Goal: Task Accomplishment & Management: Complete application form

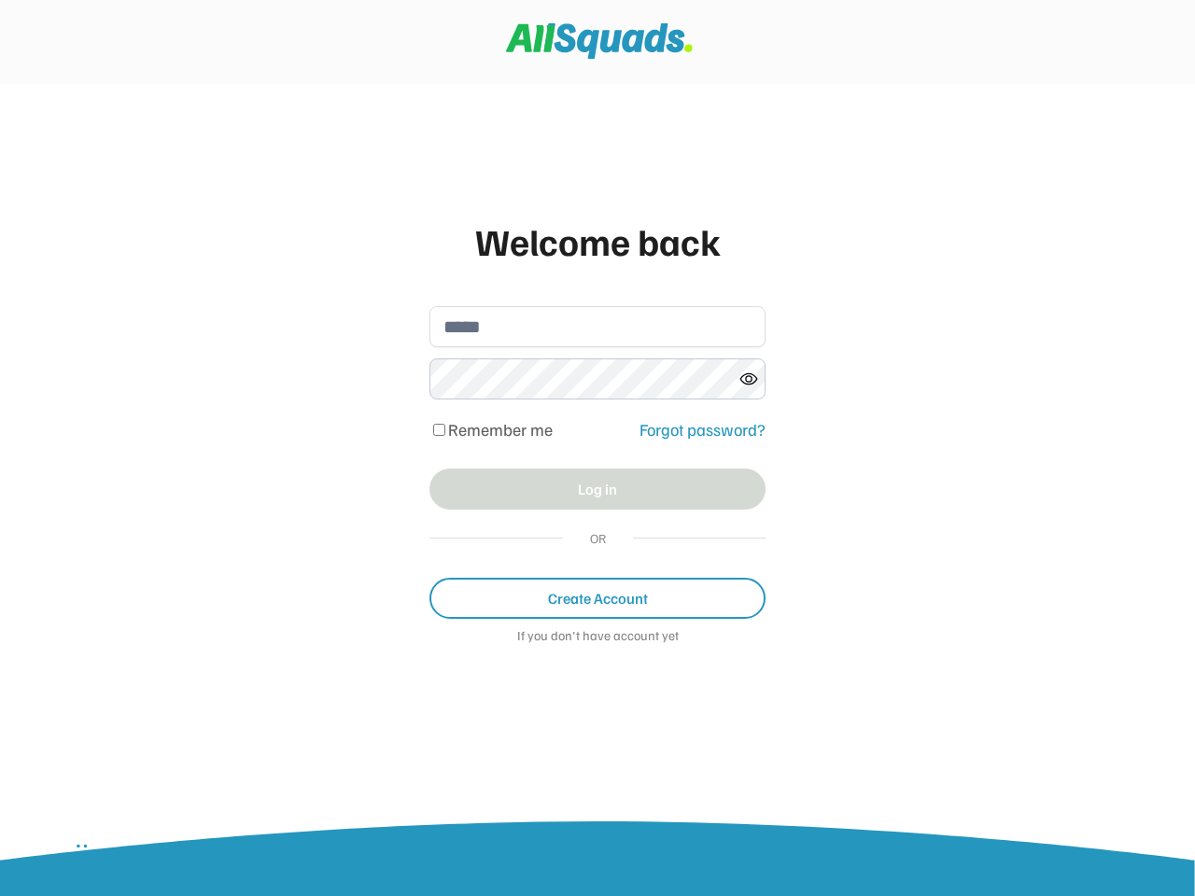
click at [598, 448] on div "Welcome back Remember me Forgot password? Log in OR Create Account If you don't…" at bounding box center [598, 439] width 374 height 490
click at [598, 439] on div "Remember me Forgot password?" at bounding box center [598, 431] width 336 height 32
click at [598, 241] on div "Welcome back" at bounding box center [598, 241] width 336 height 56
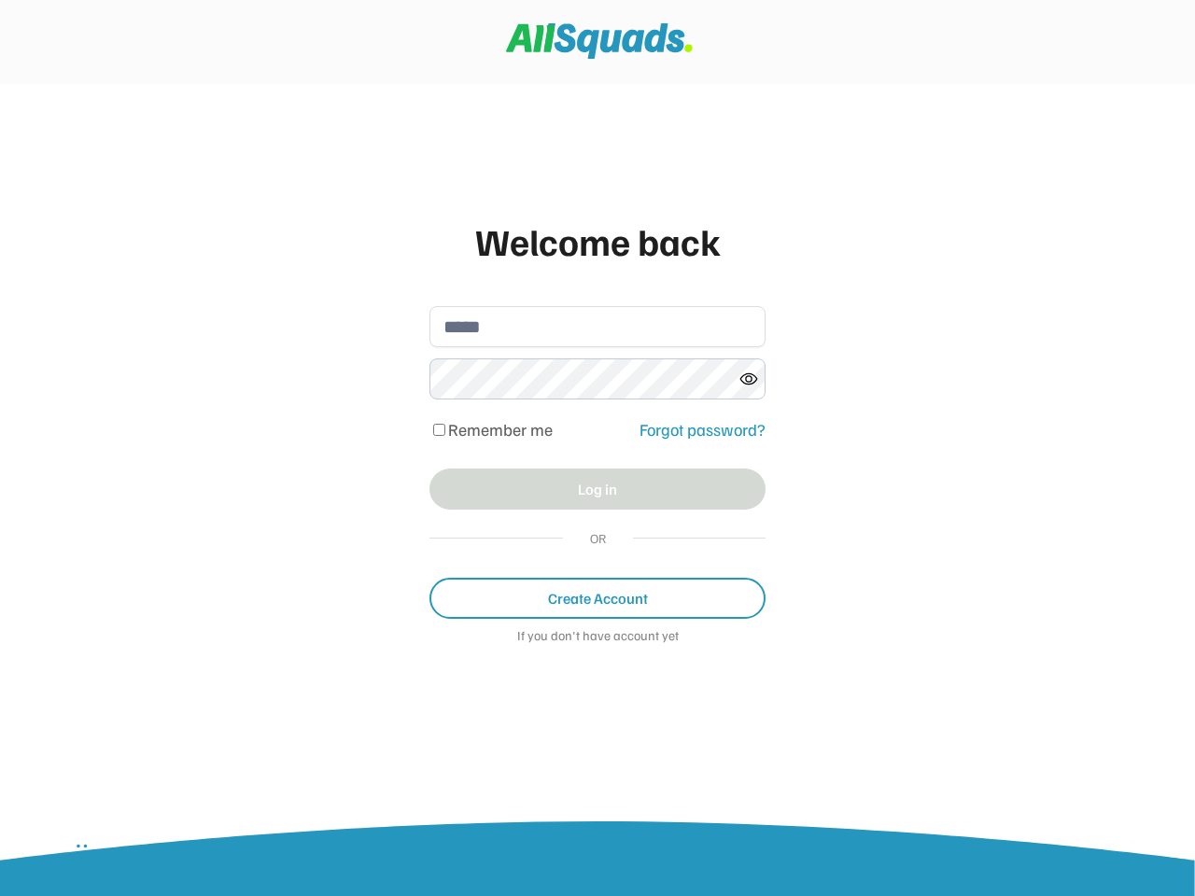
click at [598, 327] on input "email" at bounding box center [598, 326] width 336 height 41
click at [749, 379] on icon at bounding box center [749, 379] width 19 height 19
click at [598, 430] on div "Remember me" at bounding box center [529, 430] width 199 height 18
